Goal: Information Seeking & Learning: Learn about a topic

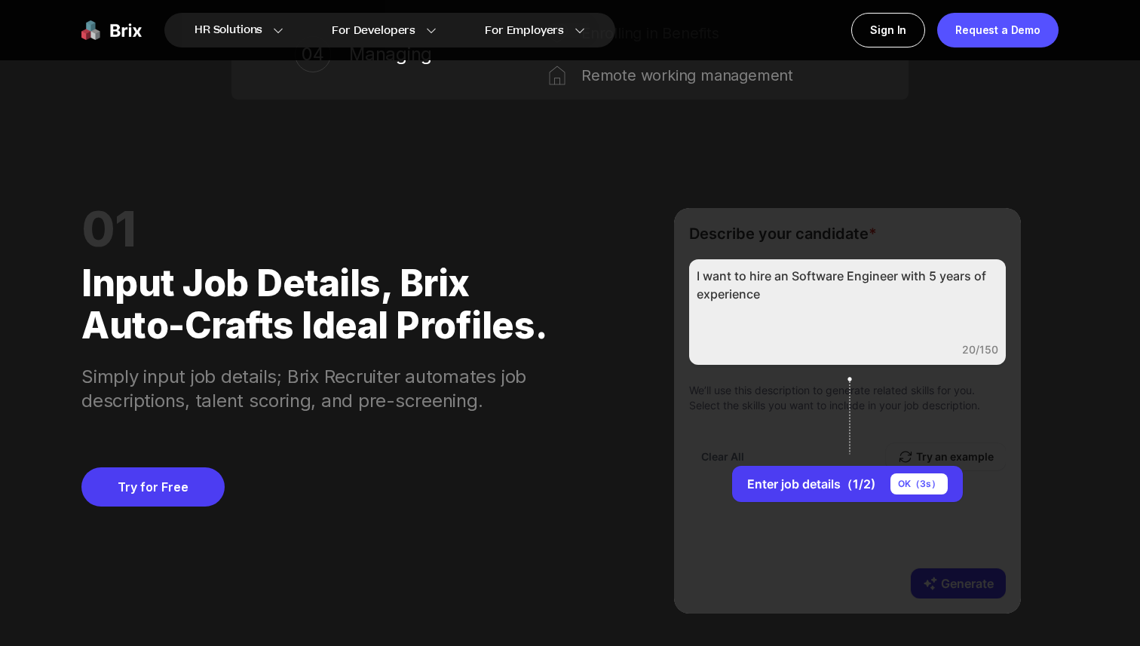
scroll to position [1206, 0]
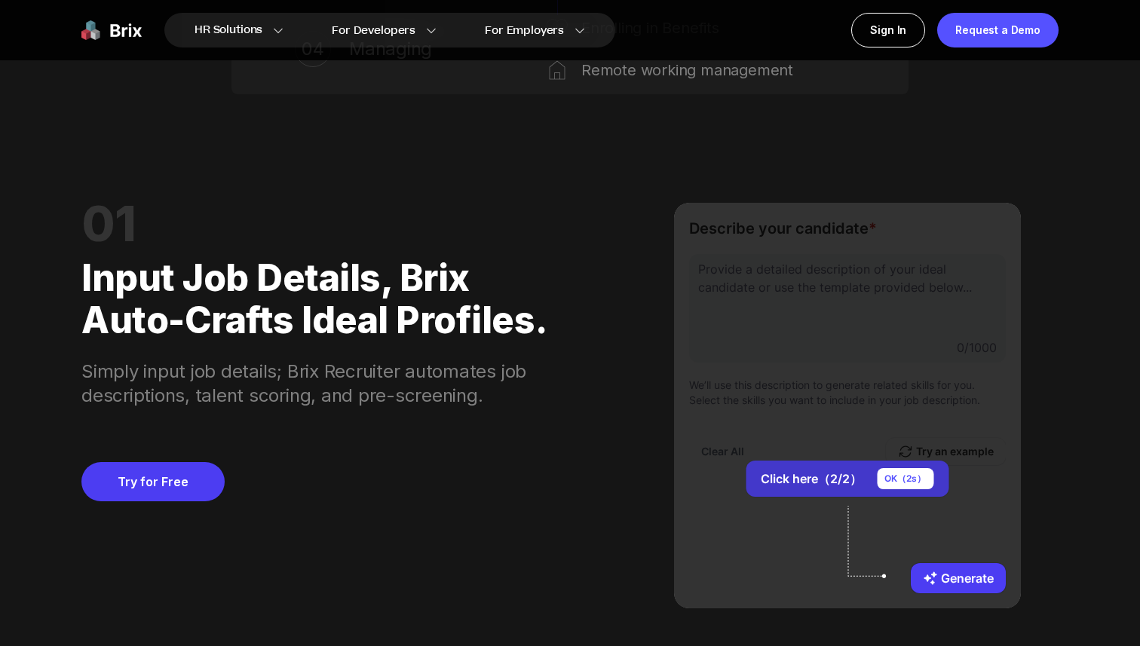
click at [897, 476] on div "OK（ 2 s）" at bounding box center [905, 478] width 57 height 21
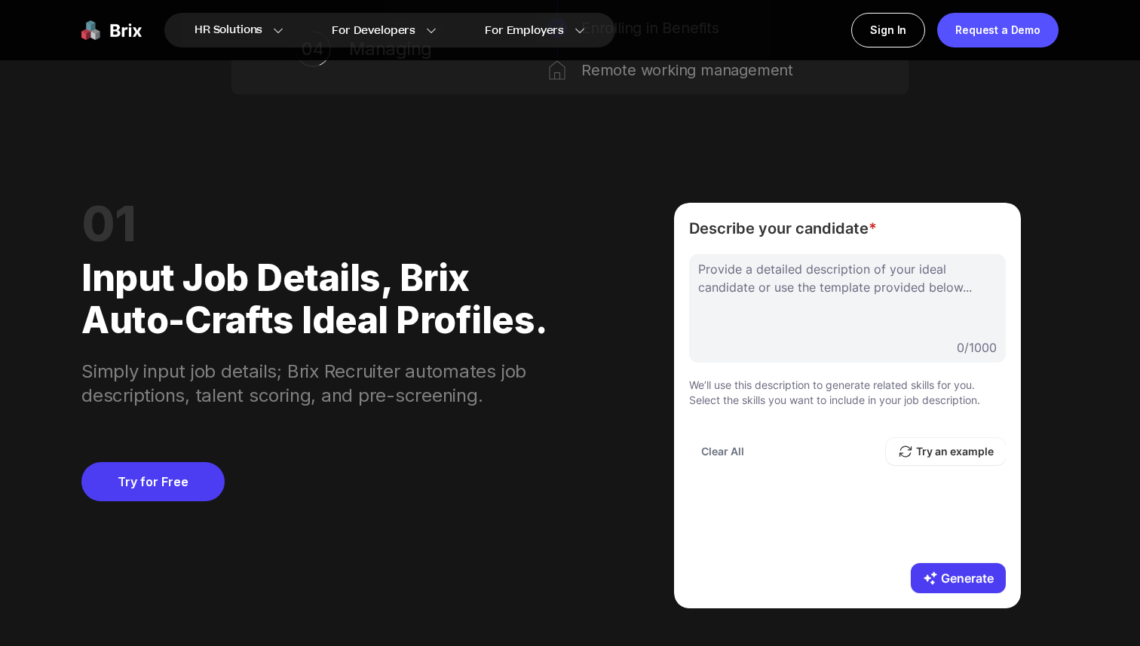
click at [851, 314] on div at bounding box center [847, 297] width 298 height 75
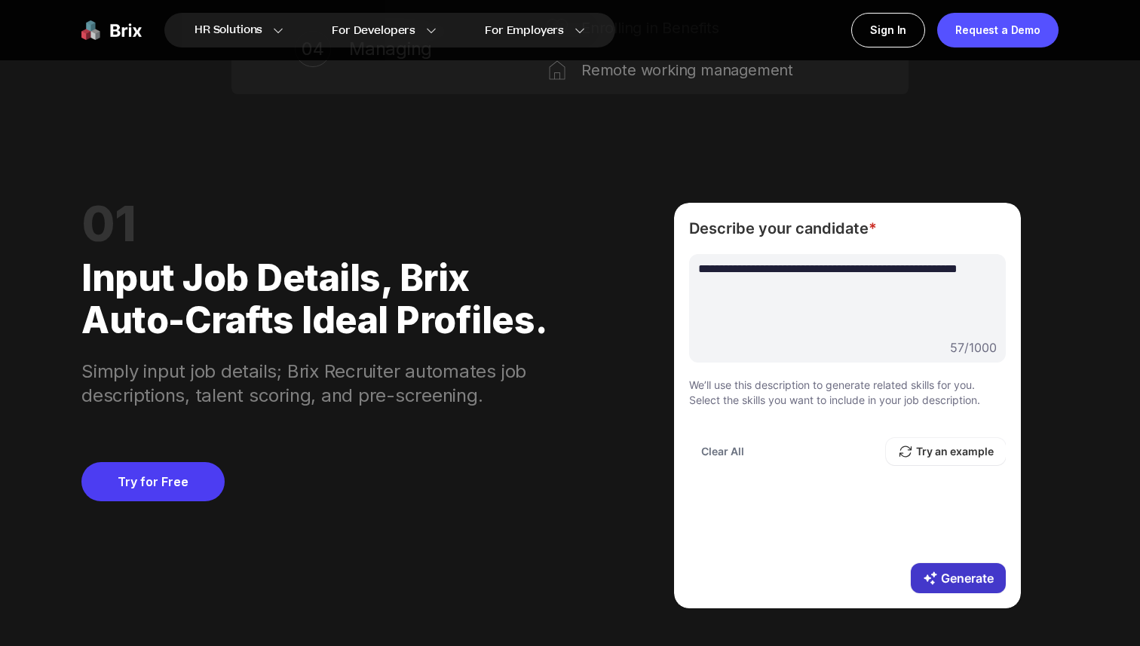
click at [966, 582] on button "Generate" at bounding box center [958, 578] width 95 height 30
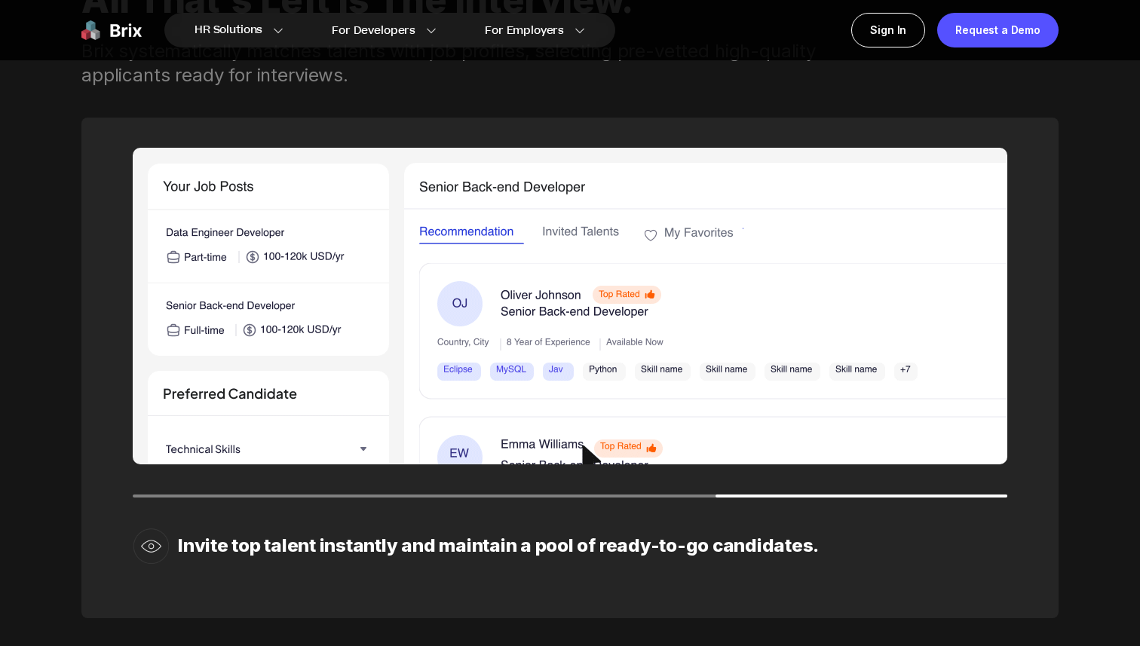
scroll to position [2170, 0]
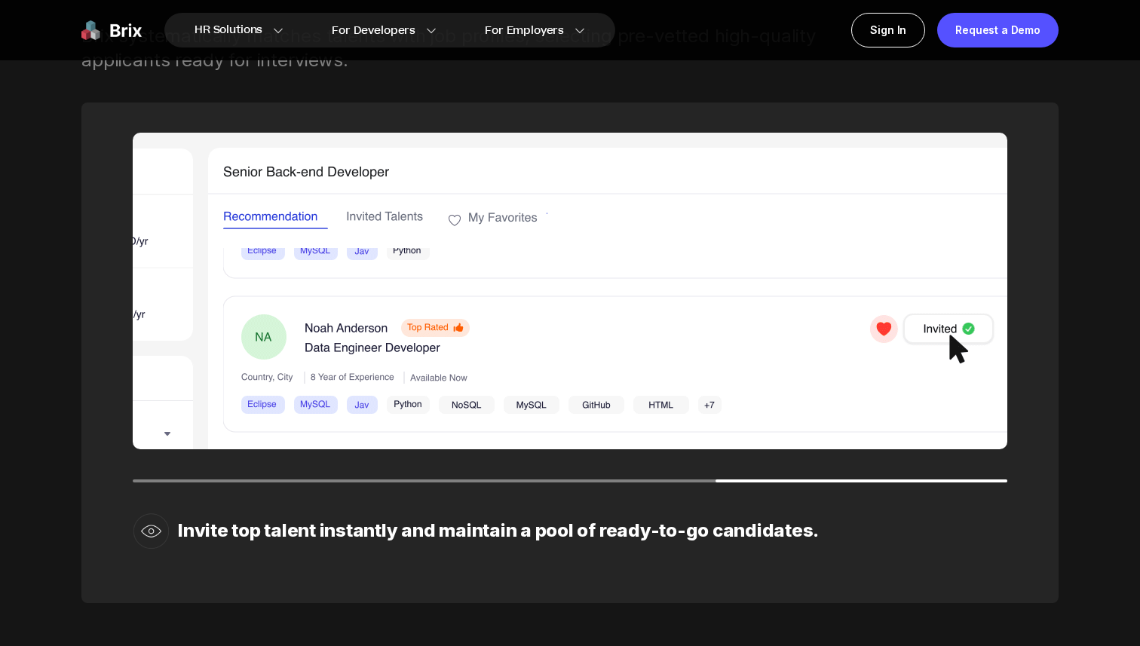
click at [406, 285] on img at bounding box center [570, 291] width 874 height 317
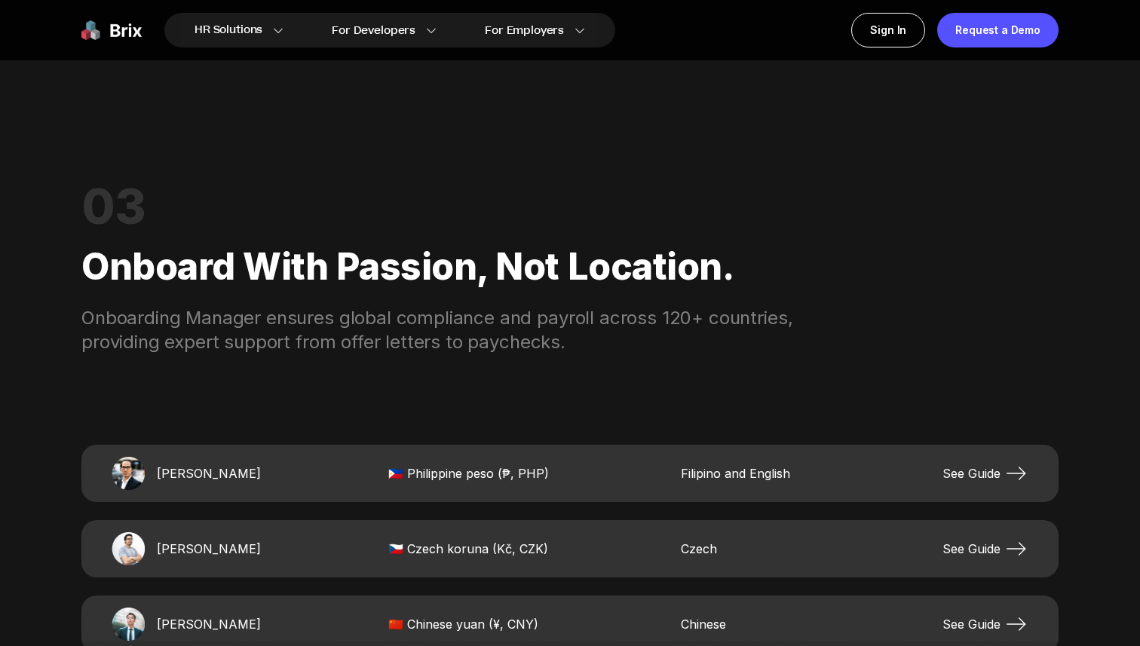
scroll to position [2838, 0]
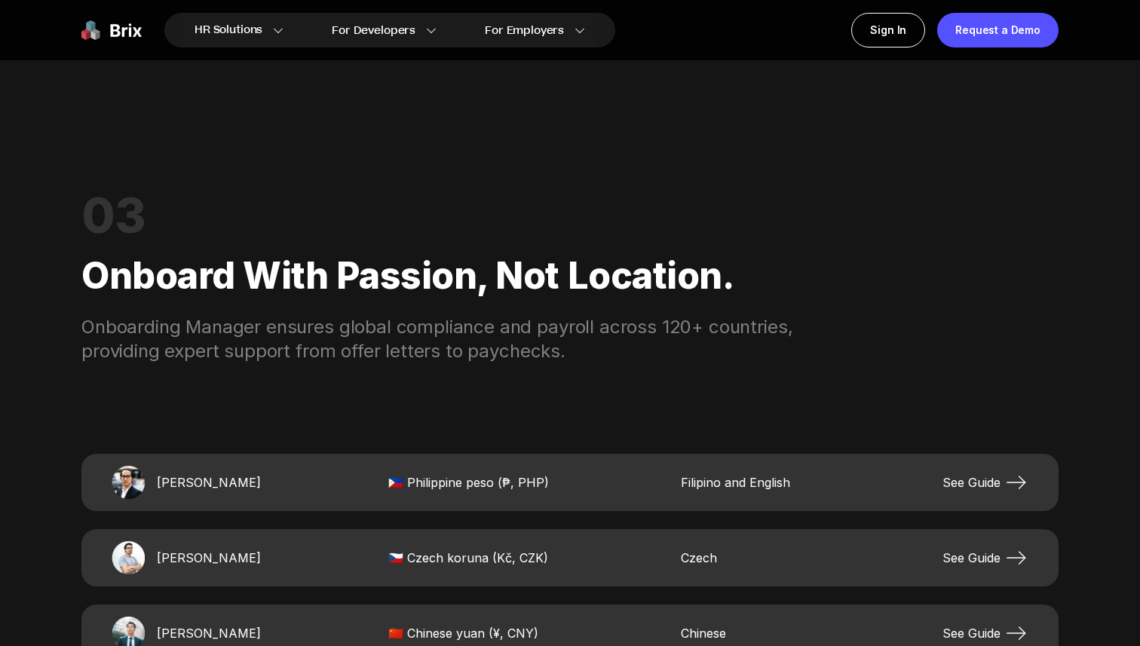
click at [604, 277] on div "Onboard with passion, not location." at bounding box center [569, 276] width 977 height 78
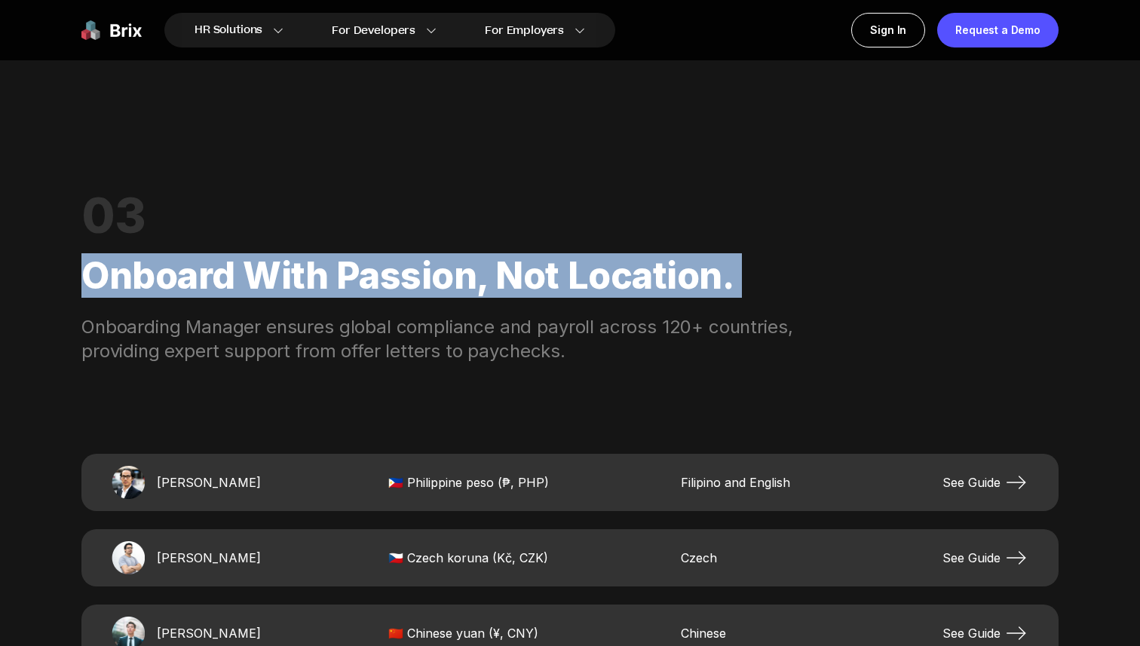
click at [604, 277] on div "Onboard with passion, not location." at bounding box center [569, 276] width 977 height 78
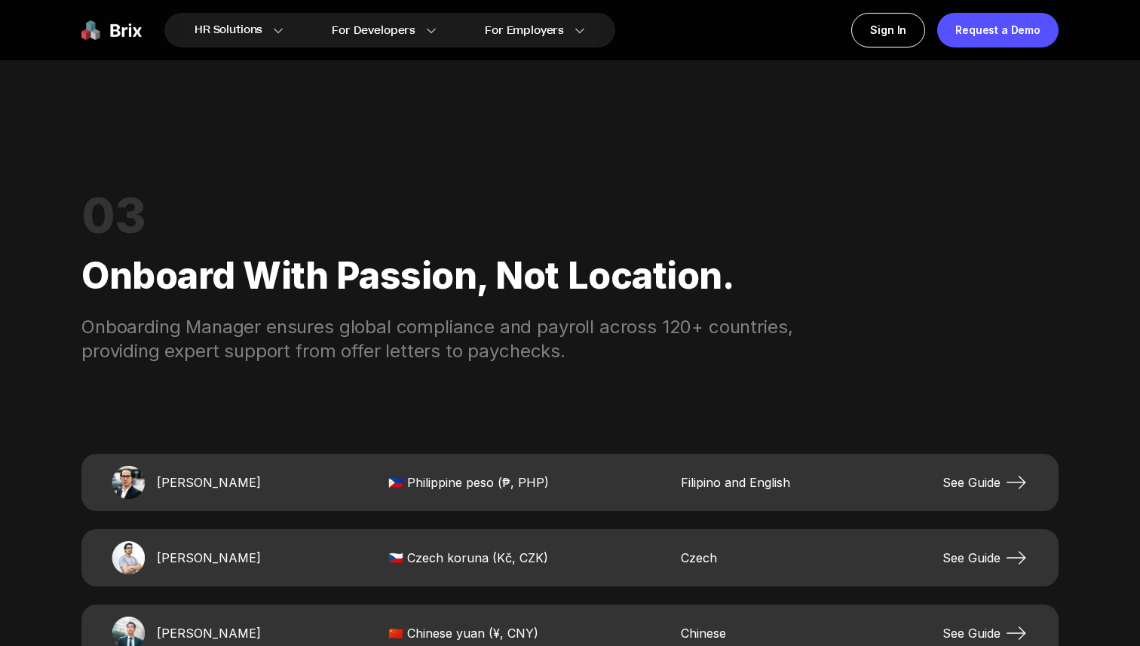
click at [650, 287] on div "Onboard with passion, not location." at bounding box center [569, 276] width 977 height 78
click at [469, 274] on div "Onboard with passion, not location." at bounding box center [569, 276] width 977 height 78
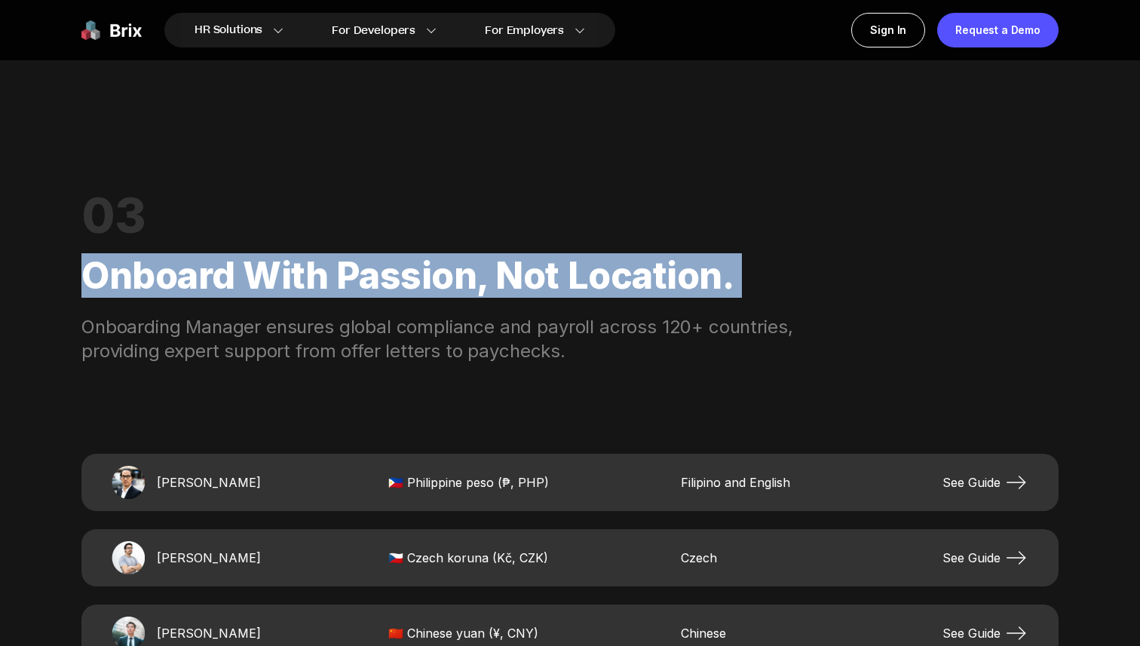
click at [469, 274] on div "Onboard with passion, not location." at bounding box center [569, 276] width 977 height 78
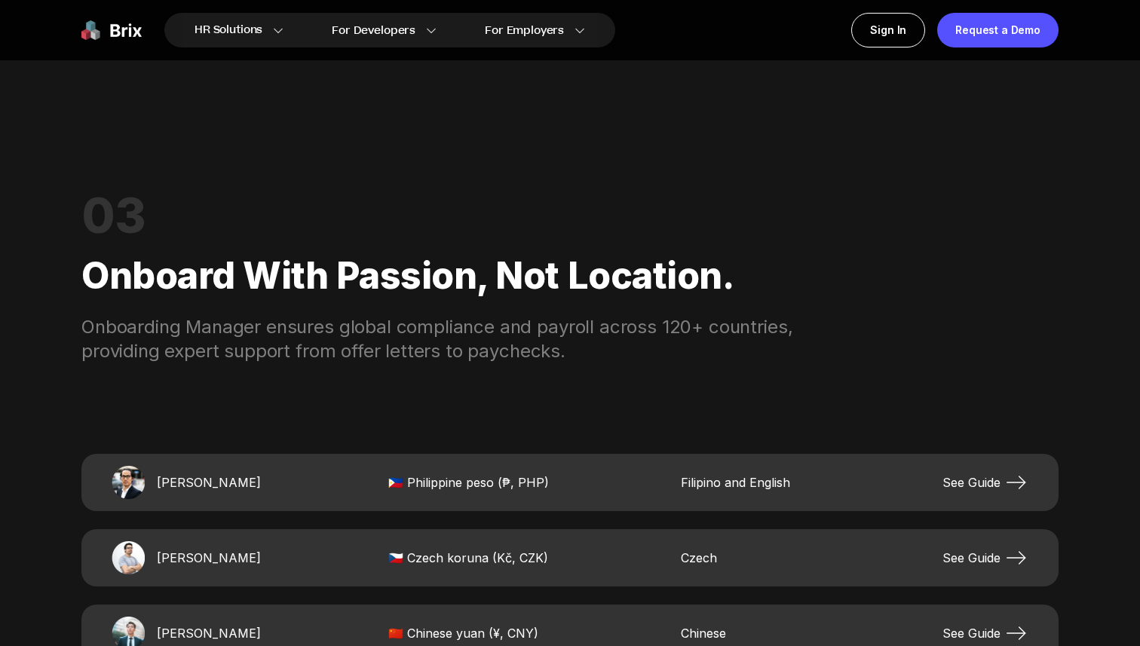
click at [513, 274] on div "Onboard with passion, not location." at bounding box center [569, 276] width 977 height 78
click at [470, 335] on div "Onboarding Manager ensures global compliance and payroll across 120+ countries,…" at bounding box center [467, 339] width 772 height 48
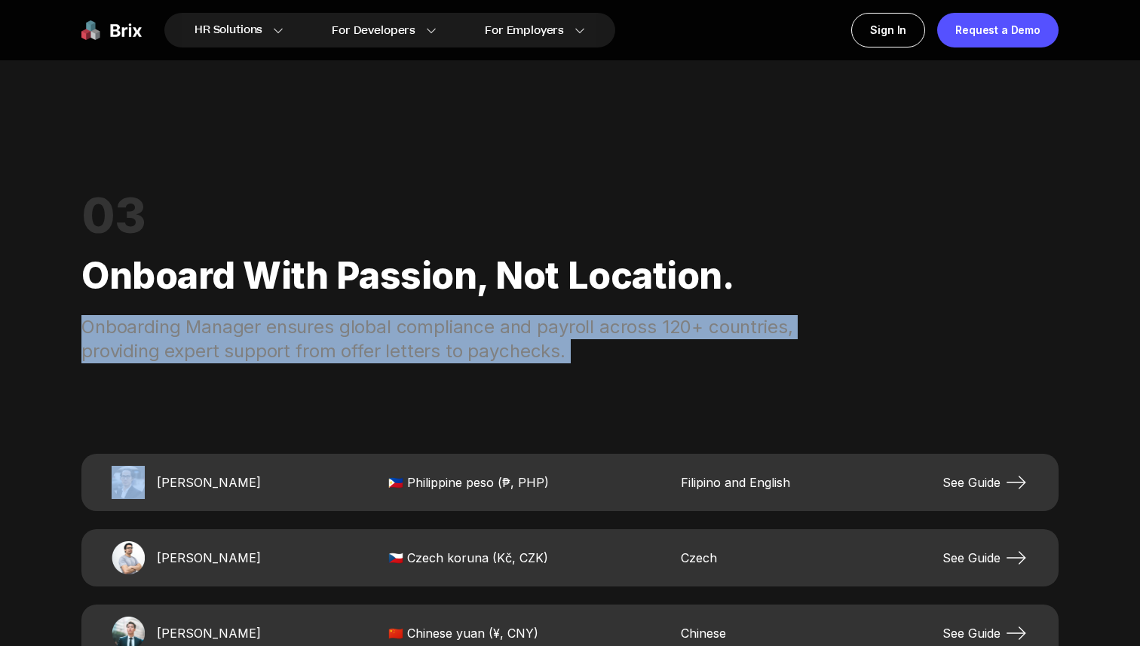
click at [470, 335] on div "Onboarding Manager ensures global compliance and payroll across 120+ countries,…" at bounding box center [467, 339] width 772 height 48
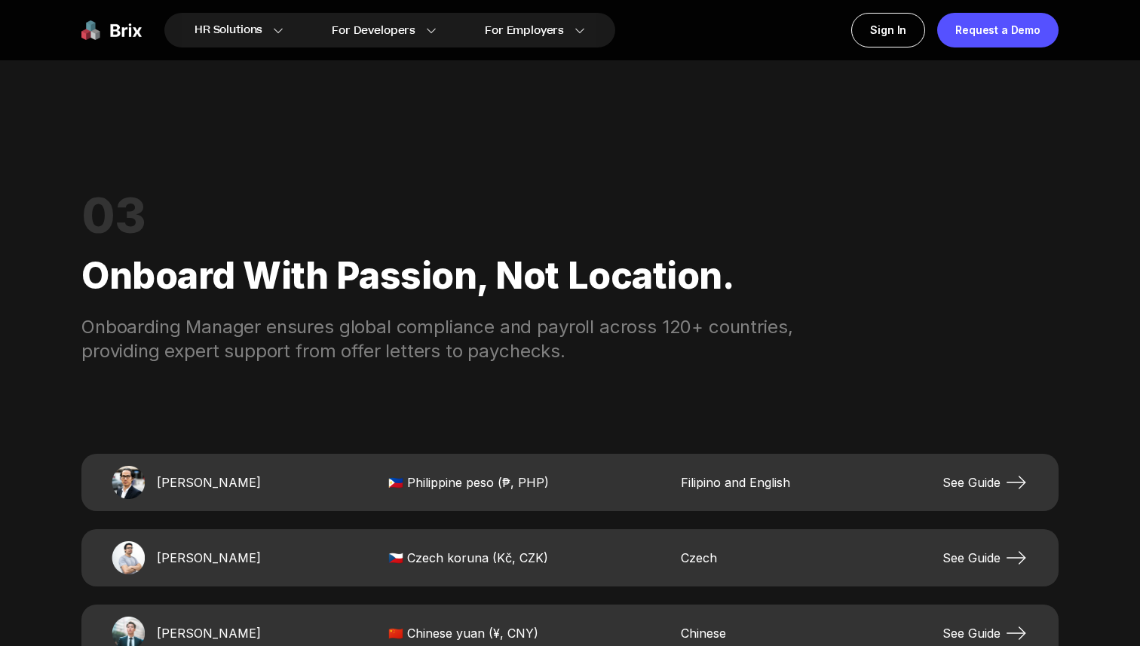
click at [674, 384] on div "03 Onboard with passion, not location. Onboarding Manager ensures global compli…" at bounding box center [569, 618] width 977 height 956
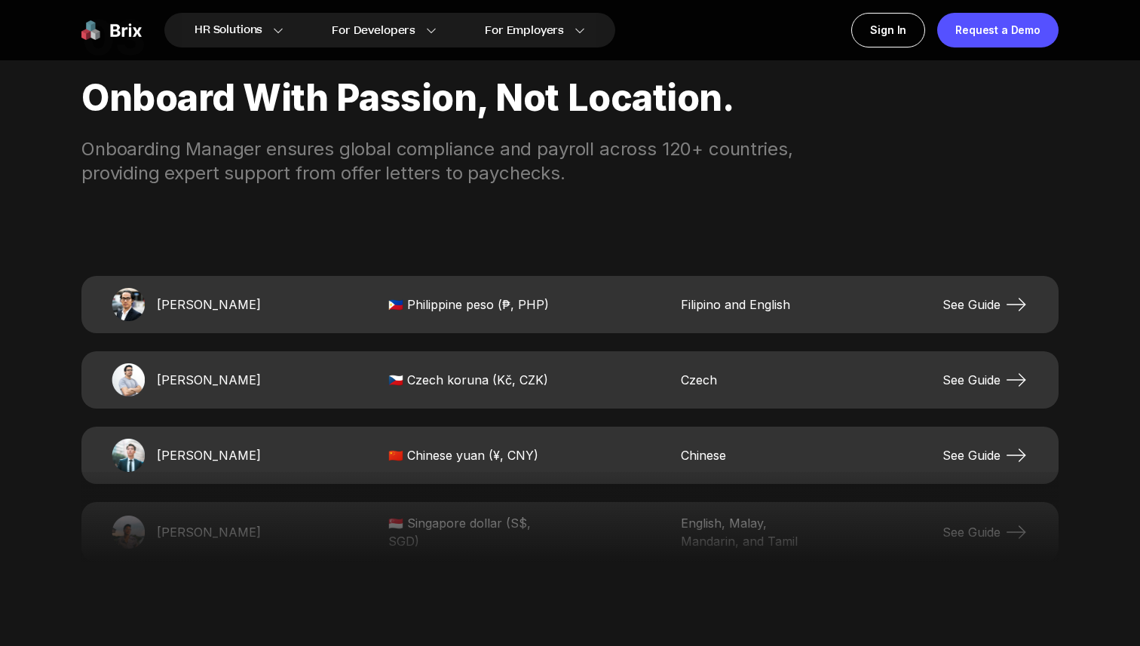
scroll to position [3003, 0]
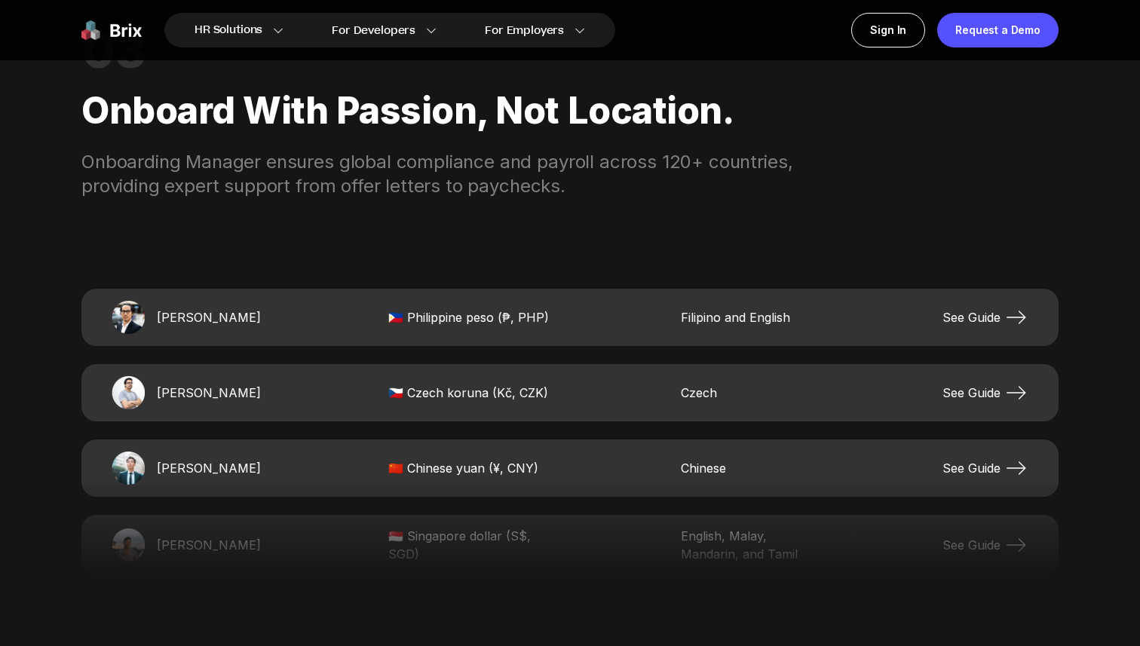
click at [984, 313] on span "See Guide" at bounding box center [985, 317] width 86 height 24
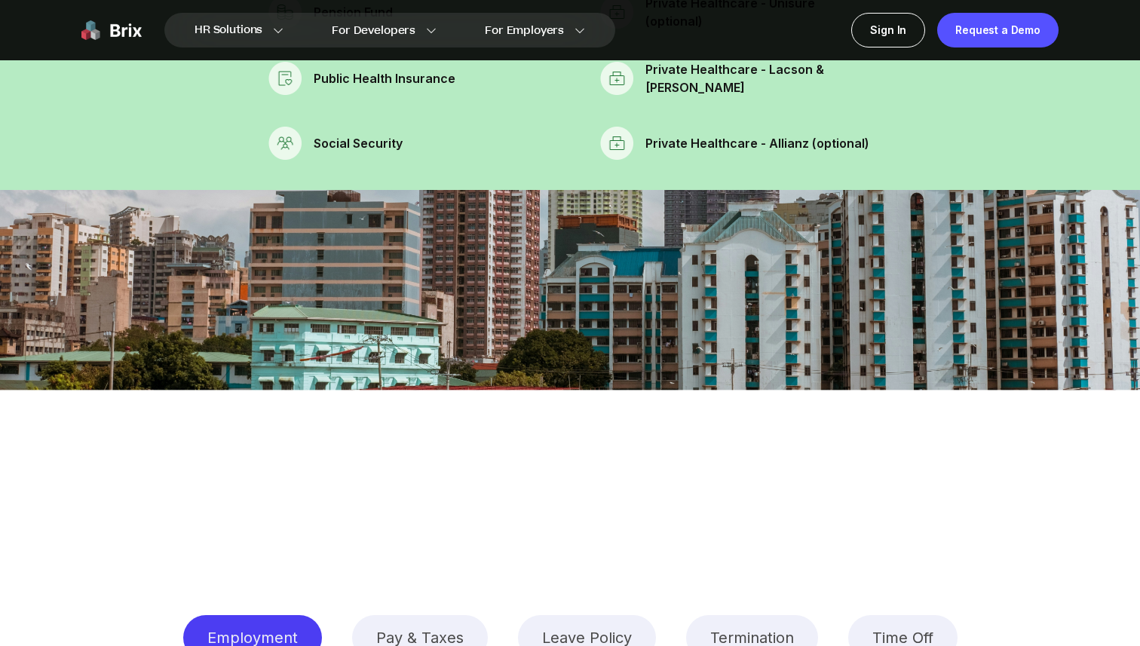
scroll to position [1731, 0]
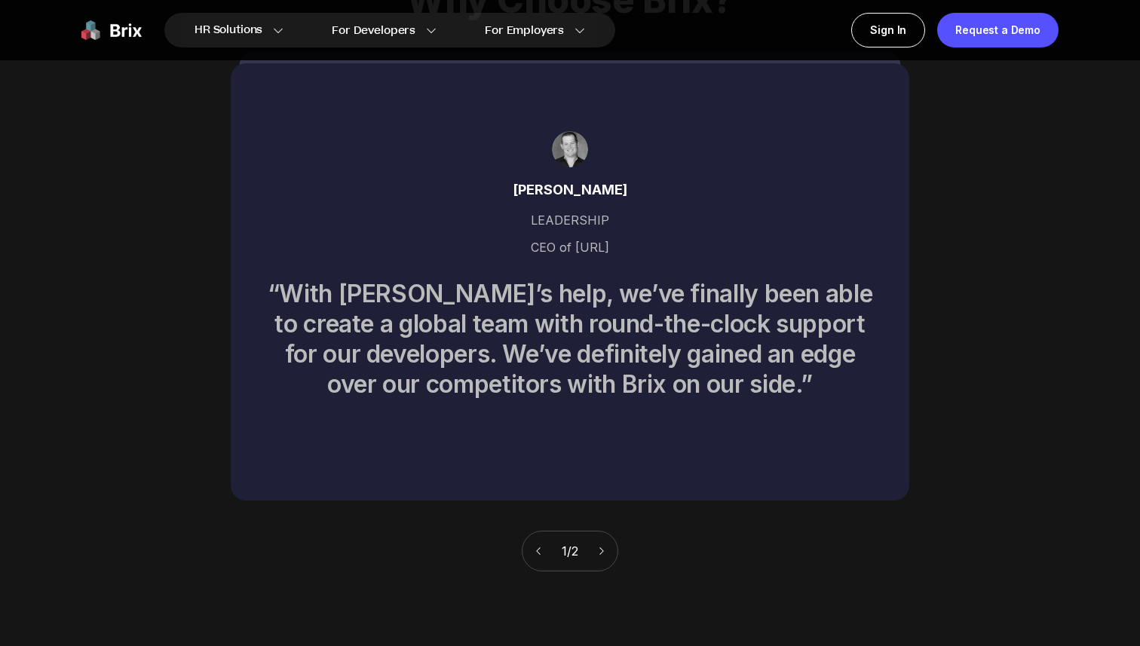
scroll to position [6721, 0]
click at [600, 547] on icon at bounding box center [601, 552] width 11 height 11
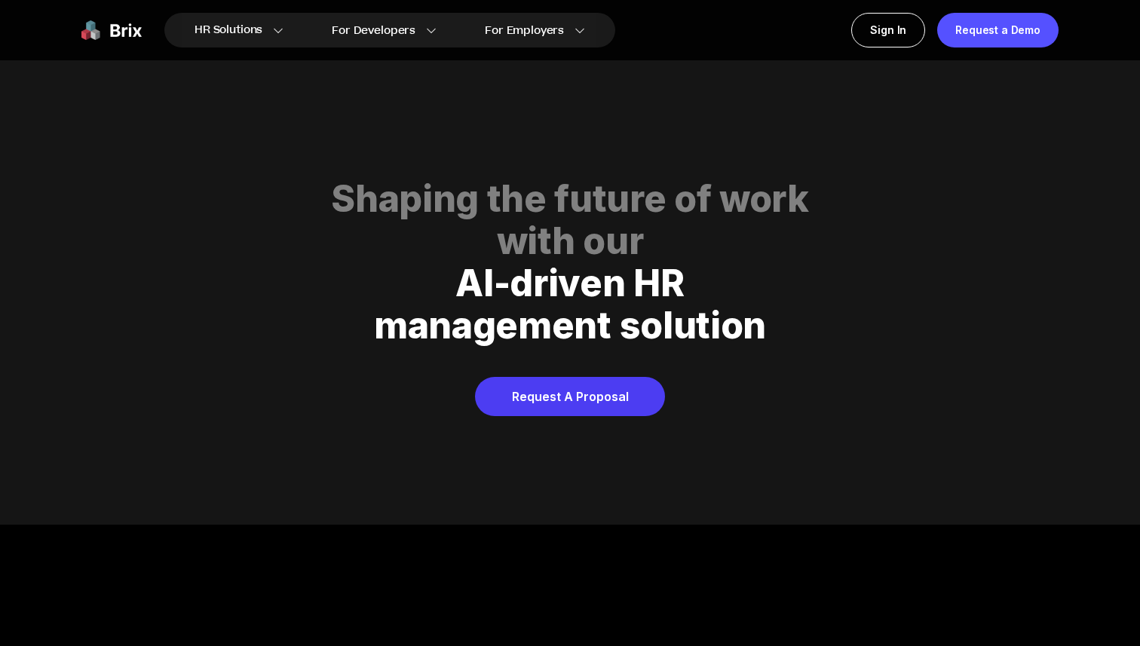
scroll to position [7701, 0]
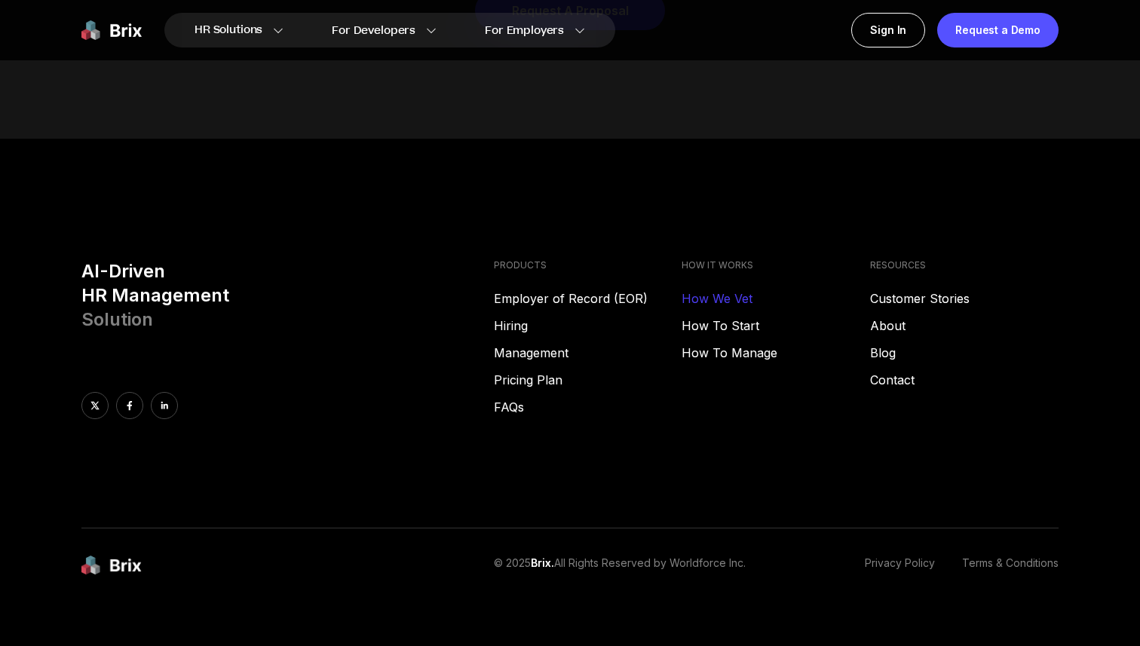
click at [736, 289] on link "How We Vet" at bounding box center [775, 298] width 188 height 18
